Goal: Navigation & Orientation: Find specific page/section

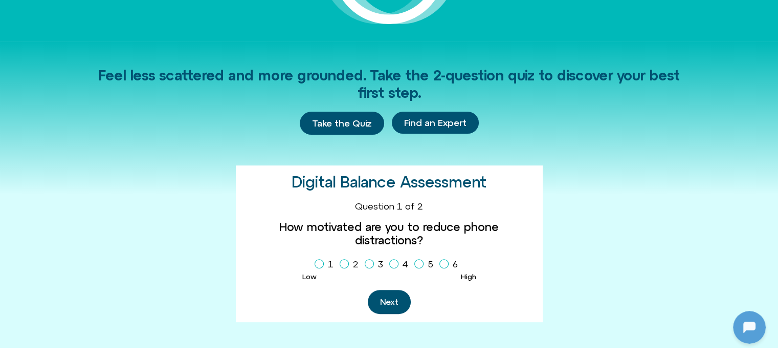
scroll to position [614, 0]
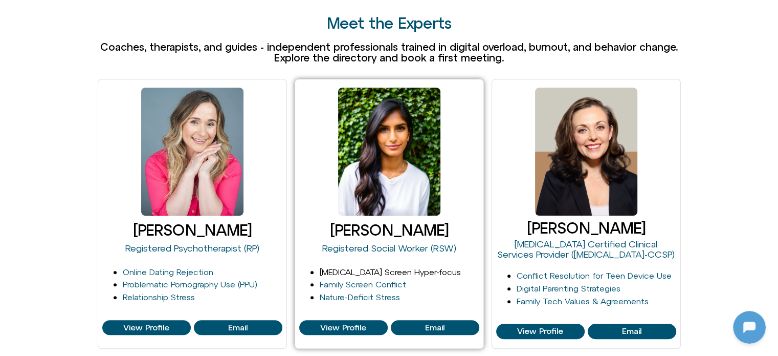
drag, startPoint x: 348, startPoint y: 257, endPoint x: 354, endPoint y: 254, distance: 6.9
click at [348, 267] on link "ADHD Screen Hyper-focus" at bounding box center [390, 271] width 141 height 9
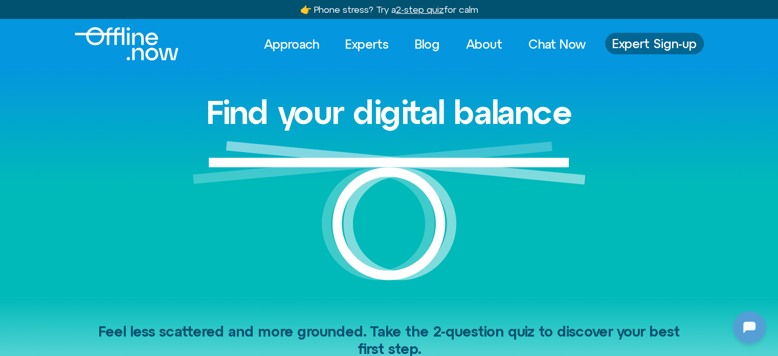
click at [661, 39] on span "Expert Sign-up" at bounding box center [654, 43] width 84 height 13
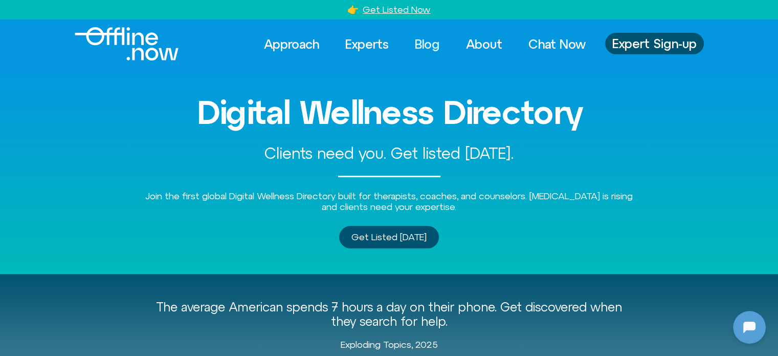
click at [427, 47] on link "Blog" at bounding box center [427, 44] width 43 height 23
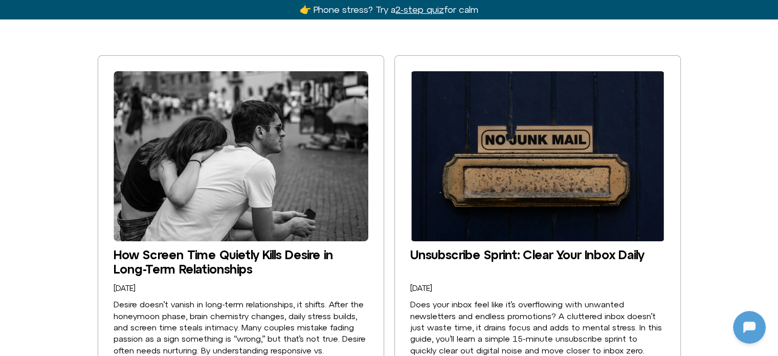
scroll to position [307, 0]
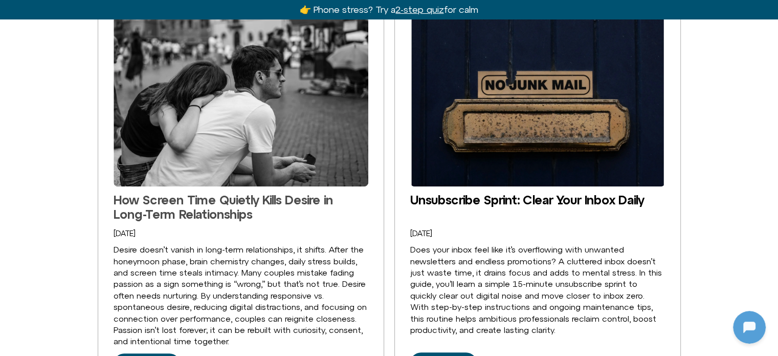
click at [259, 198] on link "How Screen Time Quietly Kills Desire in Long-Term Relationships" at bounding box center [223, 206] width 219 height 29
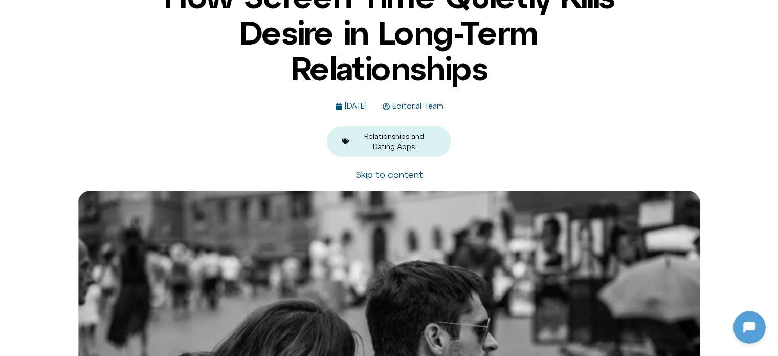
click at [374, 175] on link "Skip to content" at bounding box center [390, 174] width 68 height 11
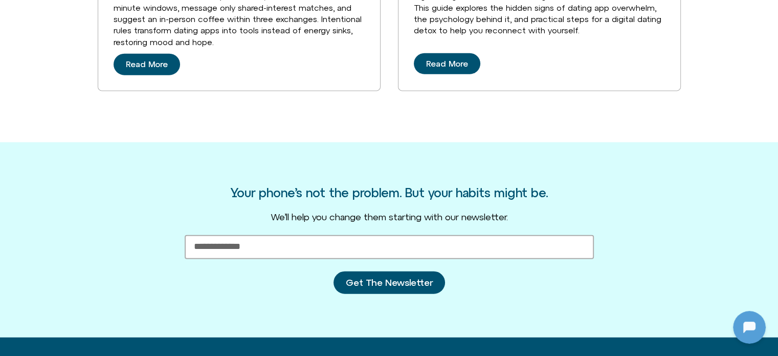
scroll to position [2368, 0]
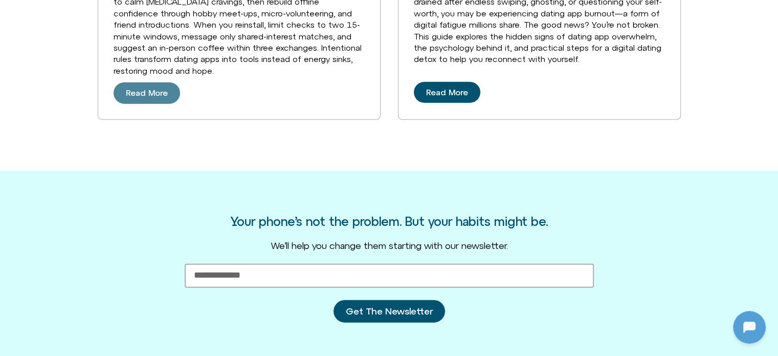
click at [160, 104] on link "Read More" at bounding box center [147, 92] width 67 height 21
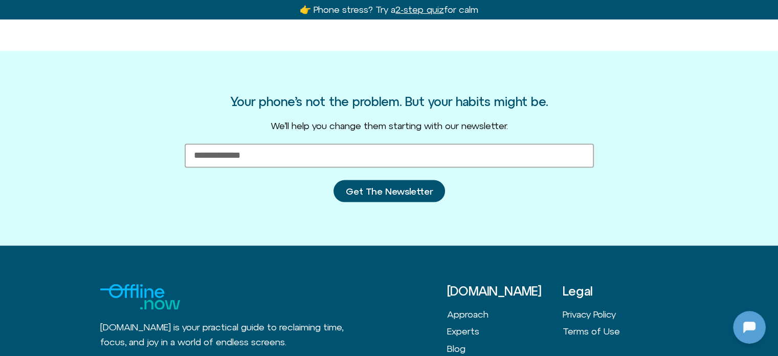
scroll to position [2240, 0]
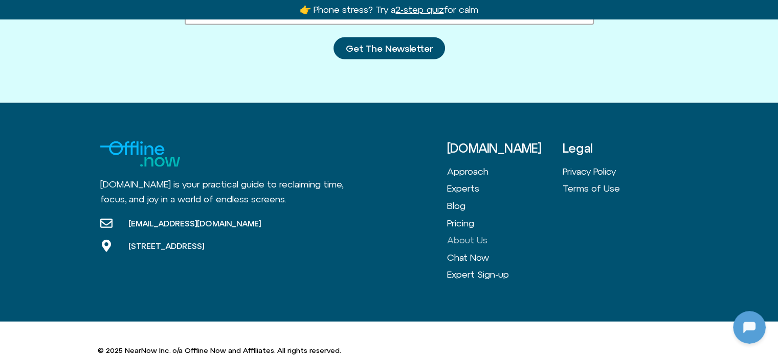
click at [458, 231] on link "About Us" at bounding box center [505, 239] width 116 height 17
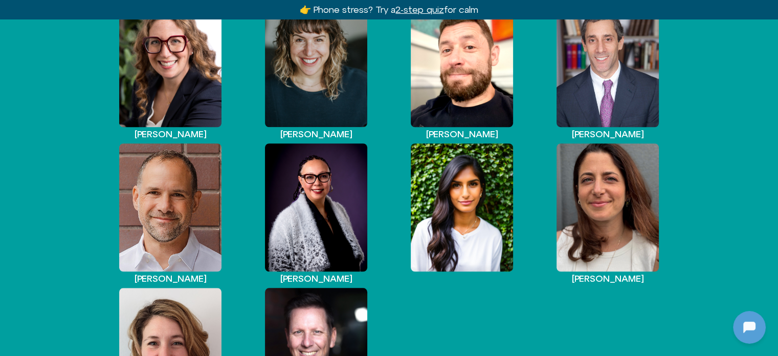
scroll to position [921, 0]
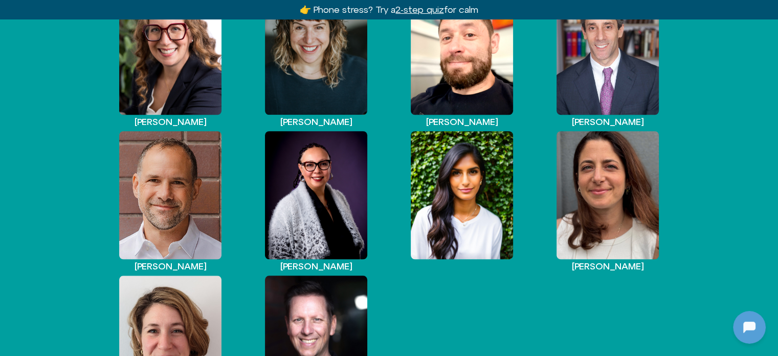
click at [491, 210] on div "View Profile" at bounding box center [462, 195] width 102 height 128
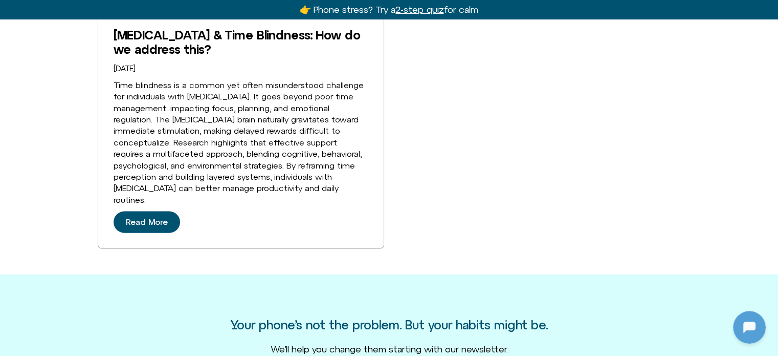
scroll to position [2172, 0]
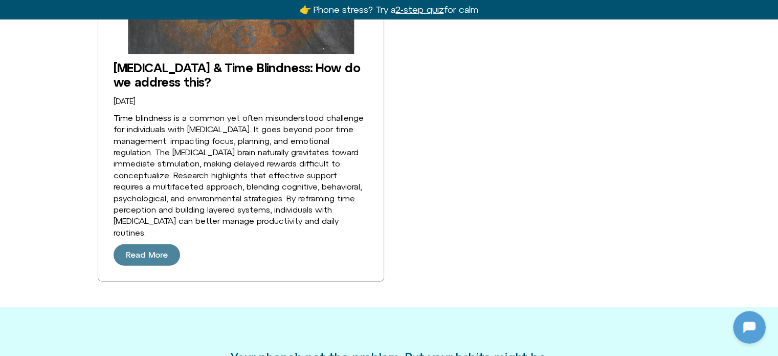
click at [148, 247] on link "Read More" at bounding box center [147, 254] width 67 height 21
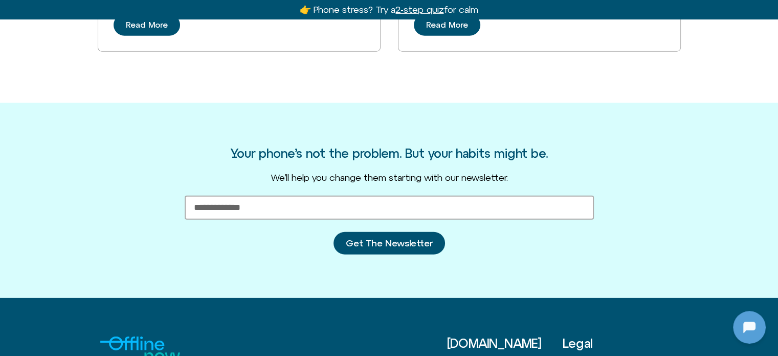
scroll to position [2793, 0]
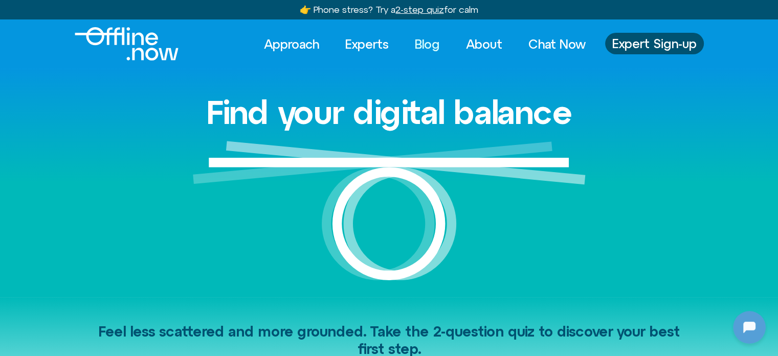
click at [426, 45] on link "Blog" at bounding box center [427, 44] width 43 height 23
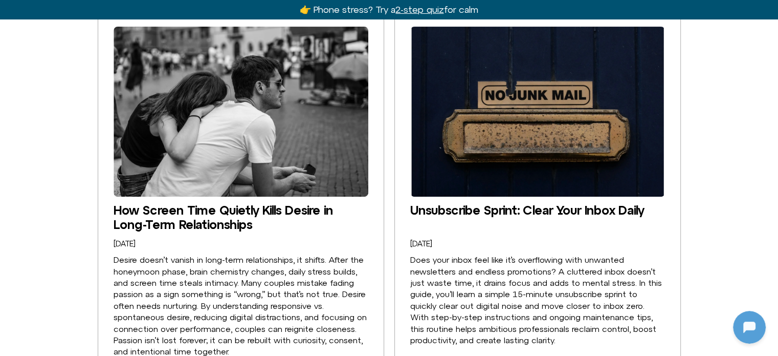
scroll to position [307, 0]
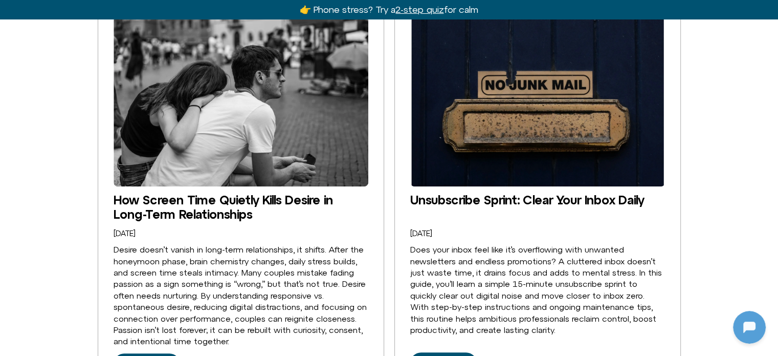
click at [448, 173] on img at bounding box center [537, 101] width 255 height 170
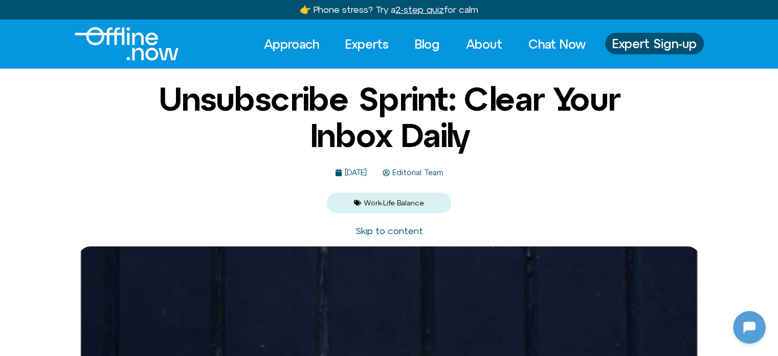
click at [114, 32] on img "Logo" at bounding box center [127, 43] width 104 height 33
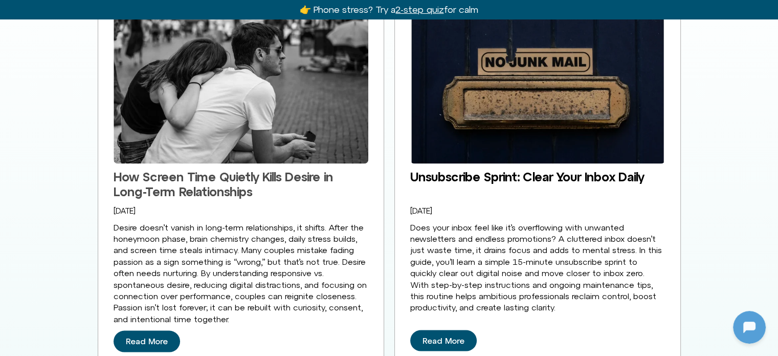
scroll to position [1739, 0]
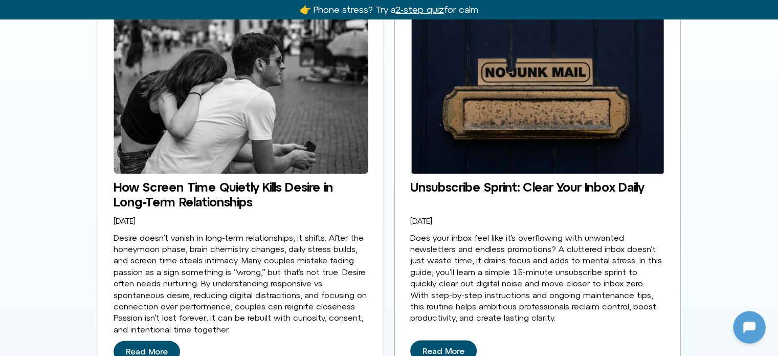
click at [257, 133] on img at bounding box center [241, 89] width 255 height 170
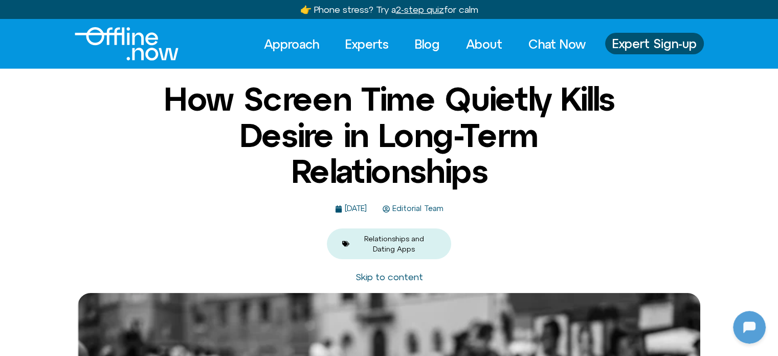
drag, startPoint x: 0, startPoint y: 0, endPoint x: 257, endPoint y: 133, distance: 289.4
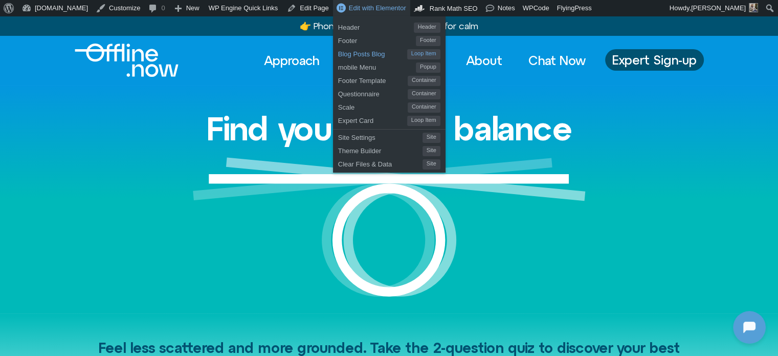
click at [351, 55] on span "Blog Posts Blog" at bounding box center [372, 52] width 69 height 13
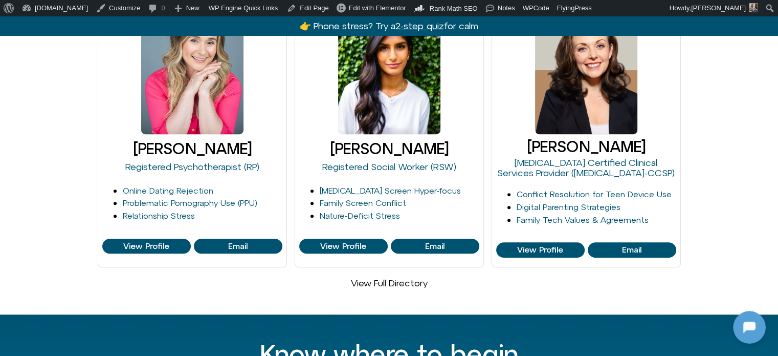
scroll to position [688, 0]
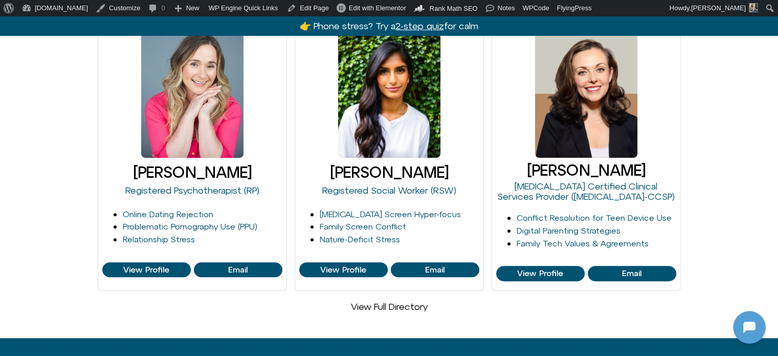
drag, startPoint x: 349, startPoint y: 201, endPoint x: 283, endPoint y: 301, distance: 120.3
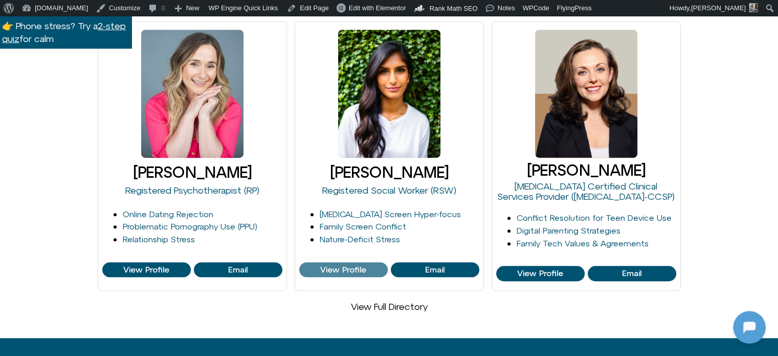
scroll to position [585, 0]
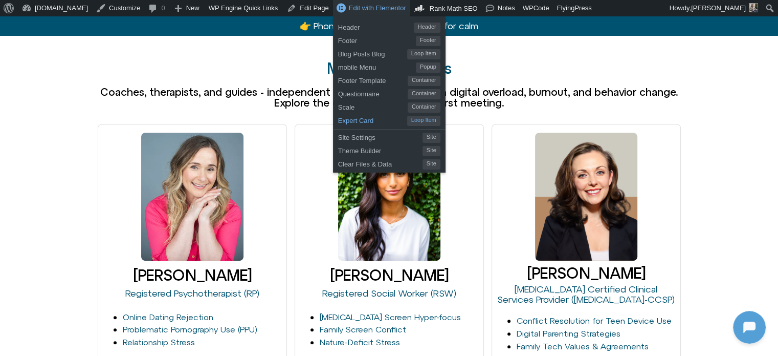
click at [344, 120] on span "Expert Card" at bounding box center [372, 119] width 69 height 13
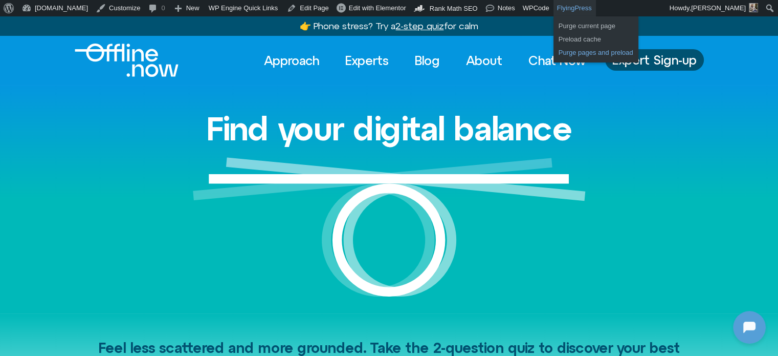
click at [554, 52] on link "Purge pages and preload" at bounding box center [596, 52] width 85 height 13
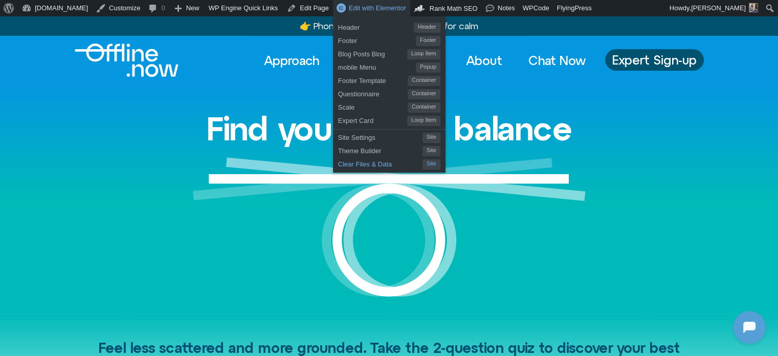
click at [338, 167] on span "Clear Files & Data" at bounding box center [380, 162] width 84 height 13
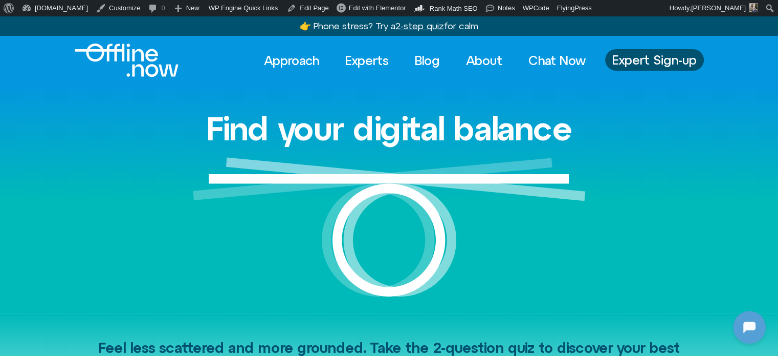
click at [149, 49] on img "Logo" at bounding box center [127, 59] width 104 height 33
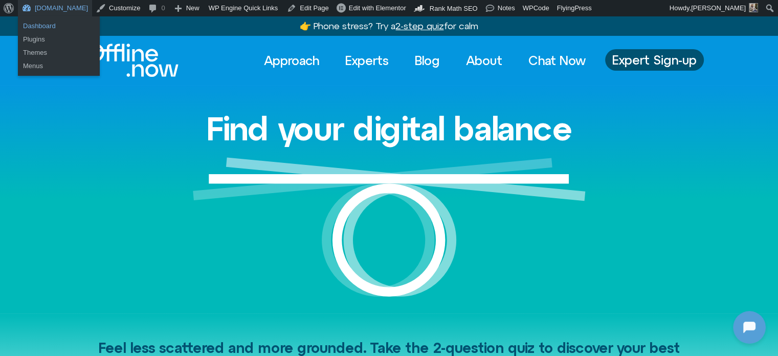
click at [32, 21] on link "Dashboard" at bounding box center [59, 25] width 82 height 13
